Goal: Task Accomplishment & Management: Use online tool/utility

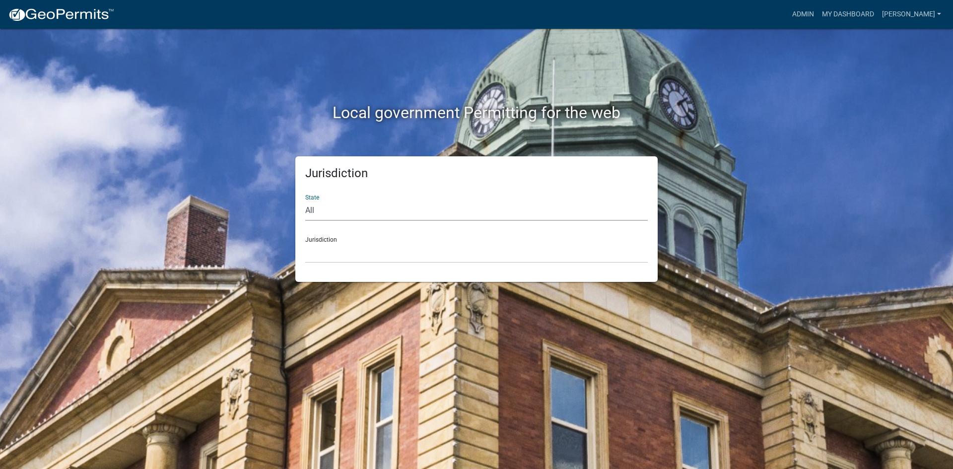
drag, startPoint x: 319, startPoint y: 212, endPoint x: 325, endPoint y: 219, distance: 9.1
click at [320, 213] on select "All [US_STATE] [US_STATE] [US_STATE] [US_STATE] [US_STATE] [US_STATE] [US_STATE…" at bounding box center [476, 210] width 342 height 20
select select "[US_STATE]"
click at [305, 200] on select "All [US_STATE] [US_STATE] [US_STATE] [US_STATE] [US_STATE] [US_STATE] [US_STATE…" at bounding box center [476, 210] width 342 height 20
click at [341, 255] on select "[GEOGRAPHIC_DATA], [US_STATE] [GEOGRAPHIC_DATA], [US_STATE] [GEOGRAPHIC_DATA], …" at bounding box center [476, 253] width 342 height 20
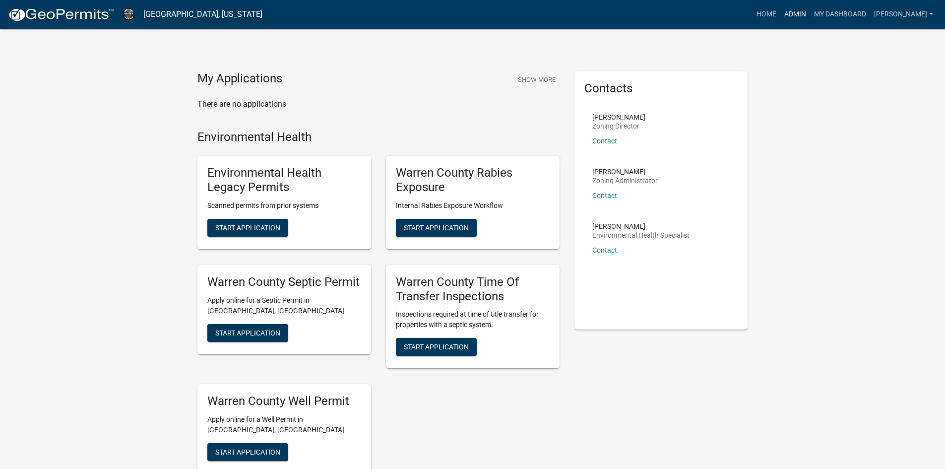
click at [800, 13] on link "Admin" at bounding box center [796, 14] width 30 height 19
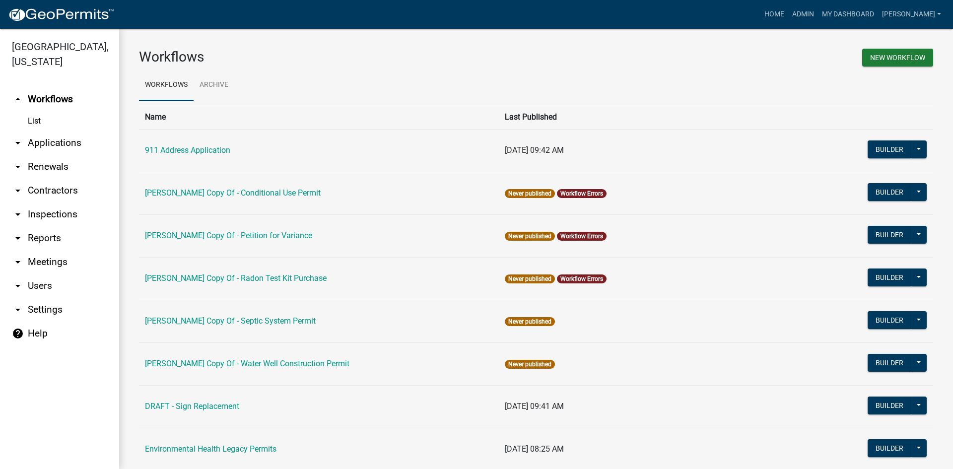
click at [22, 232] on icon "arrow_drop_down" at bounding box center [18, 238] width 12 height 12
select select "0: null"
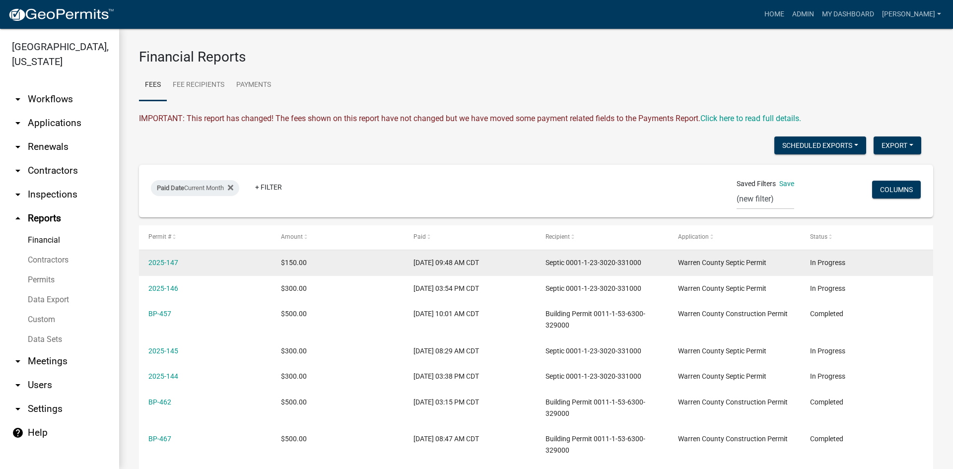
click at [167, 267] on div "2025-147" at bounding box center [204, 262] width 113 height 11
click at [165, 264] on link "2025-147" at bounding box center [163, 263] width 30 height 8
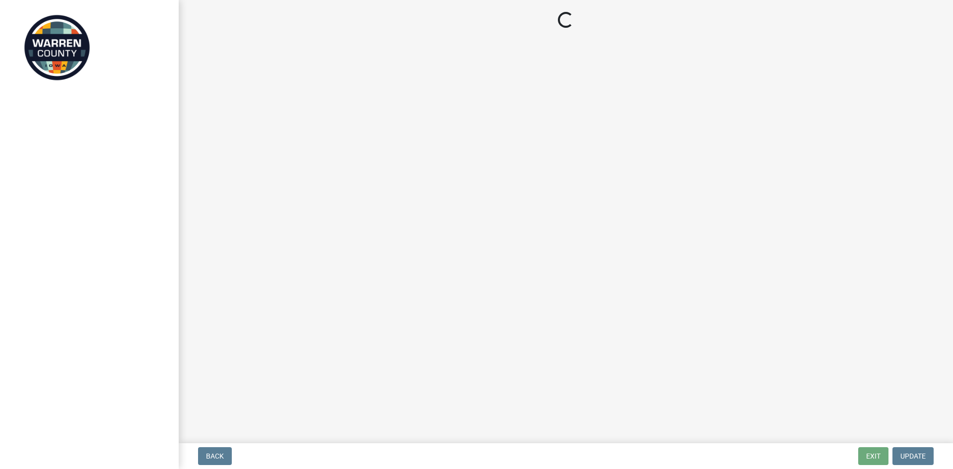
select select "a5eedaef-bc64-4201-b33b-3ad5aee653d9"
select select "d1e22d4f-68e7-4e9d-8701-604dd084f30f"
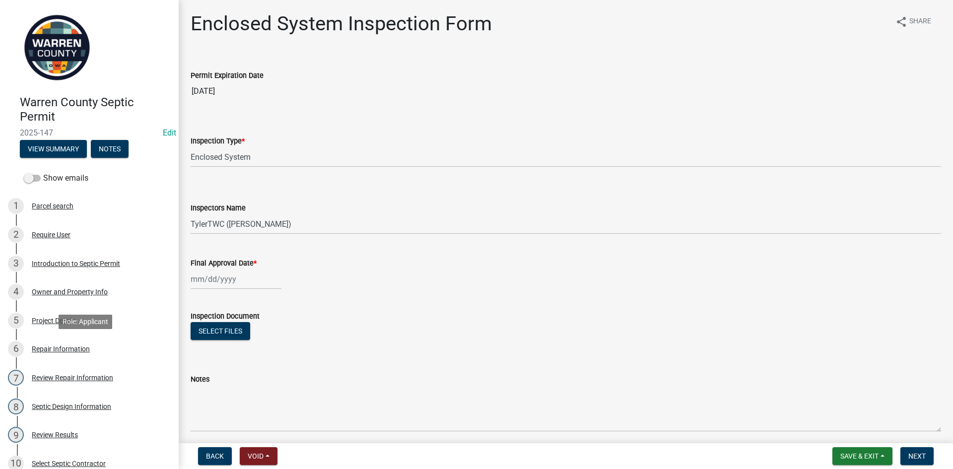
scroll to position [248, 0]
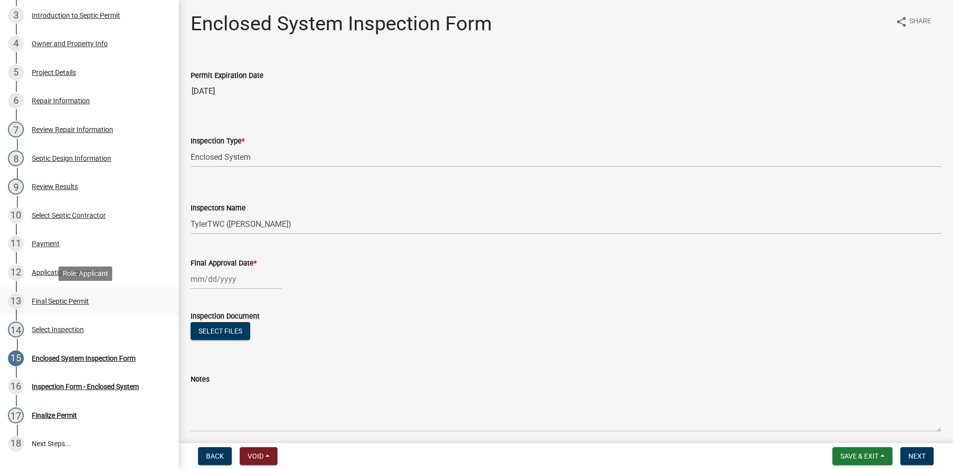
click at [57, 305] on div "Final Septic Permit" at bounding box center [60, 301] width 57 height 7
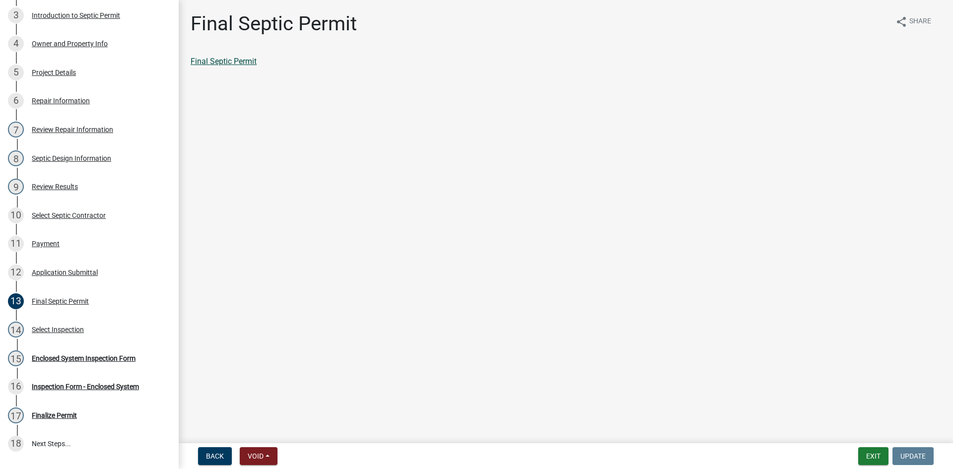
click at [254, 62] on link "Final Septic Permit" at bounding box center [224, 61] width 66 height 9
